Goal: Task Accomplishment & Management: Manage account settings

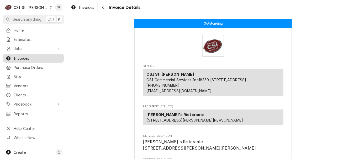
click at [42, 60] on link "Invoices" at bounding box center [33, 58] width 61 height 9
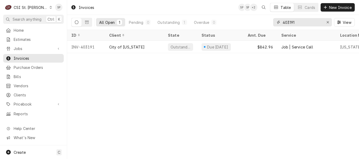
click at [300, 22] on input "403191" at bounding box center [302, 22] width 39 height 8
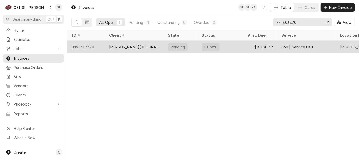
type input "403370"
click at [84, 44] on div "INV-403370" at bounding box center [86, 47] width 38 height 13
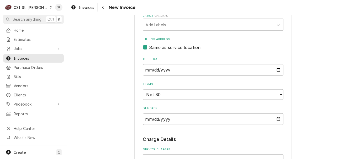
scroll to position [257, 0]
click at [278, 70] on input "2025-08-25" at bounding box center [213, 70] width 140 height 12
type input "2025-08-31"
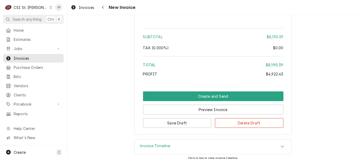
scroll to position [1360, 0]
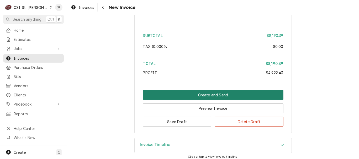
click at [212, 90] on button "Create and Send" at bounding box center [213, 95] width 140 height 10
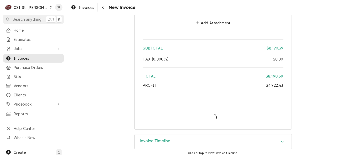
scroll to position [1342, 0]
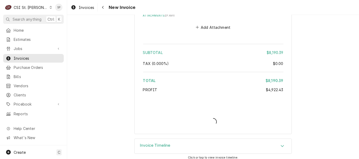
type textarea "x"
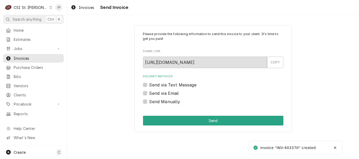
click at [149, 93] on label "Send via Email" at bounding box center [164, 93] width 30 height 6
click at [149, 93] on input "Send via Email" at bounding box center [219, 96] width 140 height 12
checkbox input "true"
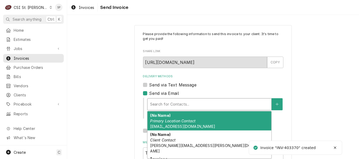
click at [157, 105] on div "Delivery Methods" at bounding box center [209, 104] width 119 height 9
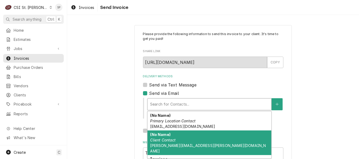
click at [156, 141] on em "Client Contact" at bounding box center [162, 140] width 25 height 4
type textarea "x"
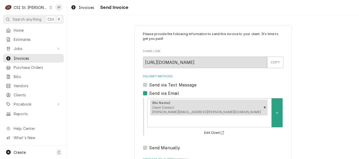
click at [354, 147] on div "Please provide the following information to send this invoice to your client. I…" at bounding box center [213, 129] width 292 height 219
click at [40, 57] on span "Invoices" at bounding box center [38, 59] width 48 height 6
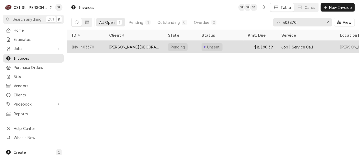
click at [81, 45] on div "INV-403370" at bounding box center [86, 47] width 38 height 13
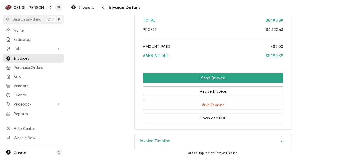
scroll to position [1336, 0]
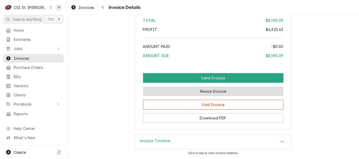
click at [192, 89] on button "Revise Invoice" at bounding box center [213, 92] width 140 height 10
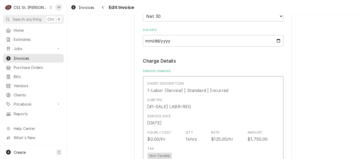
scroll to position [354, 0]
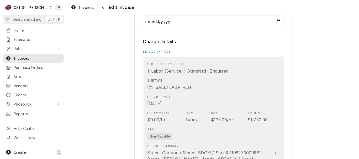
click at [209, 123] on div "Hourly Cost $0.00/hr Qty. 14hrs Rate $125.00/hr Amount $1,750.00" at bounding box center [208, 117] width 121 height 16
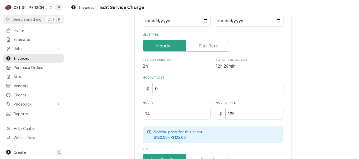
scroll to position [105, 0]
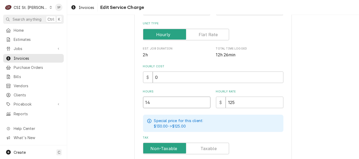
click at [152, 102] on input "14" at bounding box center [176, 103] width 67 height 12
type textarea "x"
type input "1"
type textarea "x"
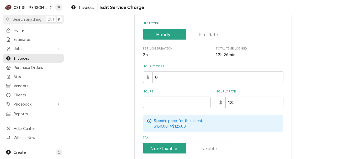
type input "2"
type textarea "x"
type input "24"
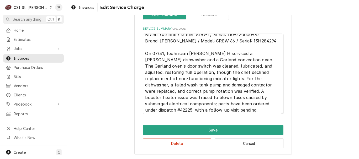
scroll to position [6, 0]
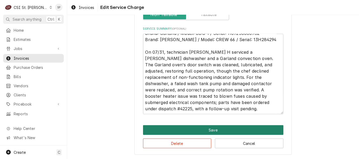
click at [186, 132] on button "Save" at bounding box center [213, 131] width 140 height 10
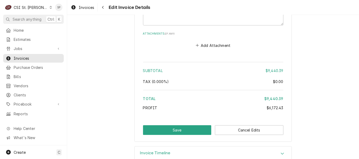
scroll to position [1332, 0]
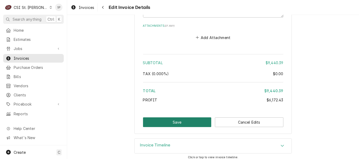
click at [181, 118] on button "Save" at bounding box center [177, 123] width 69 height 10
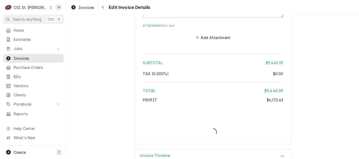
type textarea "x"
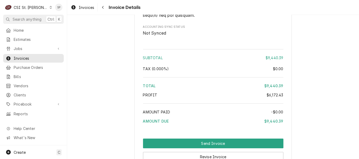
scroll to position [1336, 0]
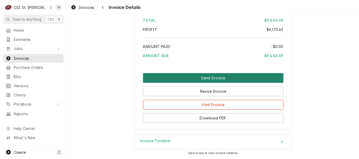
click at [182, 74] on button "Send Invoice" at bounding box center [213, 78] width 140 height 10
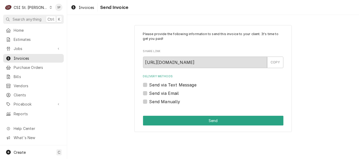
click at [149, 94] on label "Send via Email" at bounding box center [164, 93] width 30 height 6
click at [149, 94] on input "Send via Email" at bounding box center [219, 96] width 140 height 12
checkbox input "true"
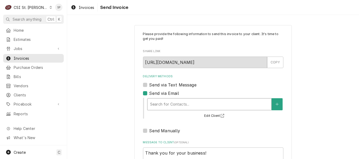
click at [151, 103] on div "Delivery Methods" at bounding box center [209, 104] width 119 height 9
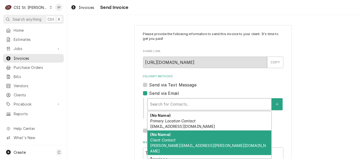
click at [161, 140] on em "Client Contact" at bounding box center [162, 140] width 25 height 4
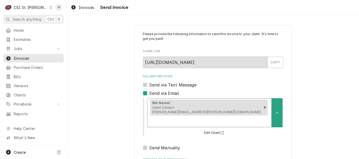
scroll to position [70, 0]
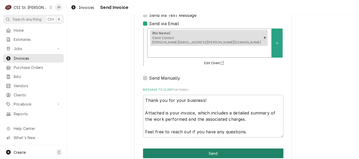
click at [192, 149] on button "Send" at bounding box center [213, 154] width 140 height 10
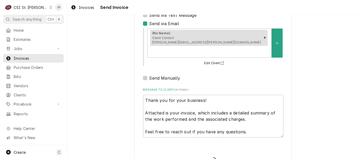
type textarea "x"
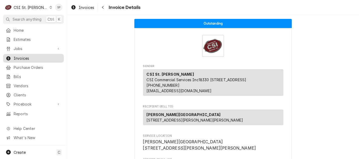
click at [19, 57] on span "Invoices" at bounding box center [38, 59] width 48 height 6
